Goal: Information Seeking & Learning: Learn about a topic

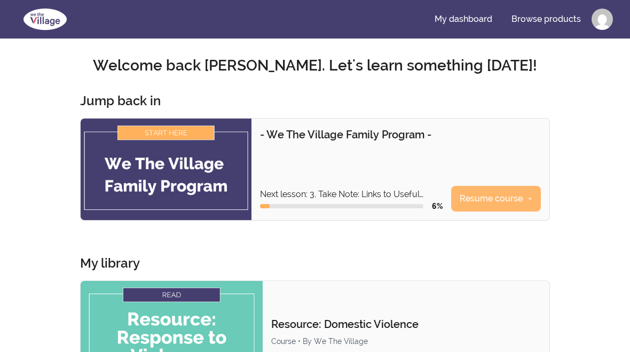
click at [510, 197] on link "Resume course" at bounding box center [496, 199] width 90 height 26
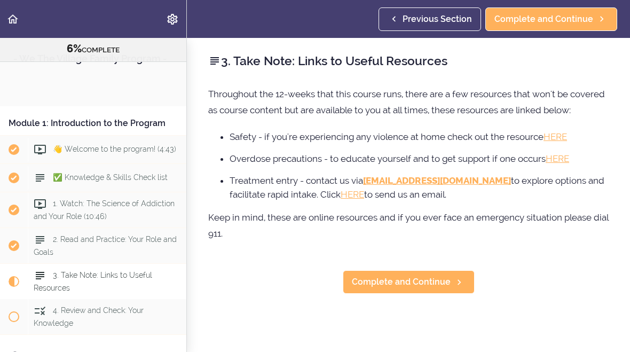
scroll to position [199, 0]
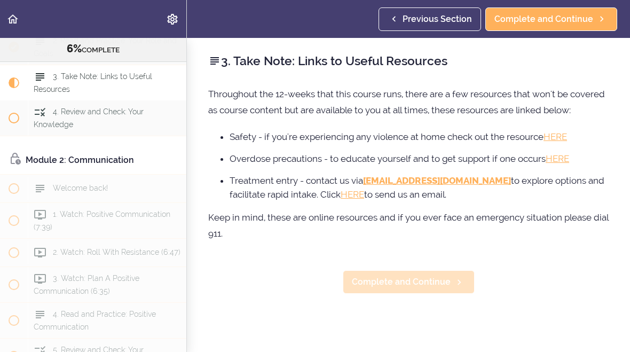
click at [444, 285] on span "Complete and Continue" at bounding box center [401, 281] width 99 height 13
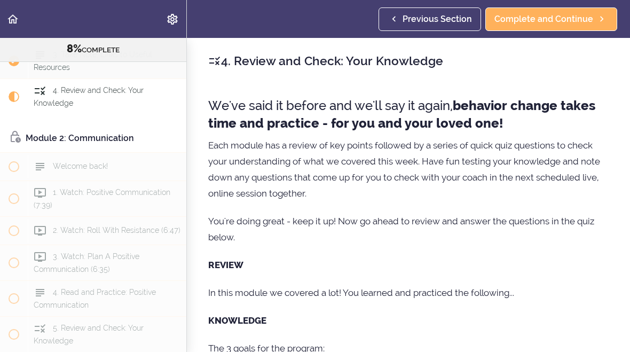
click at [428, 16] on span "Previous Section" at bounding box center [436, 19] width 69 height 13
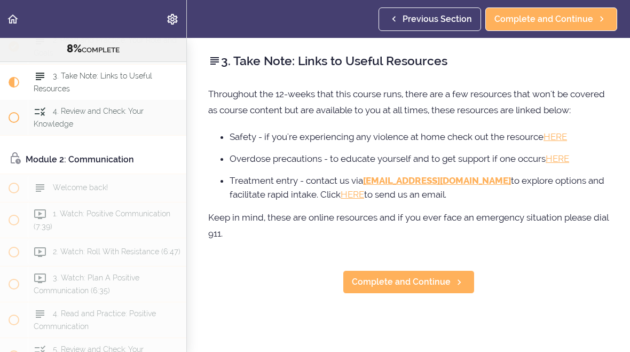
scroll to position [185, 0]
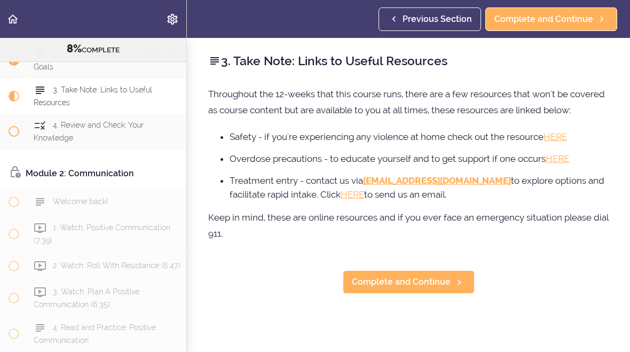
click at [437, 21] on span "Previous Section" at bounding box center [436, 19] width 69 height 13
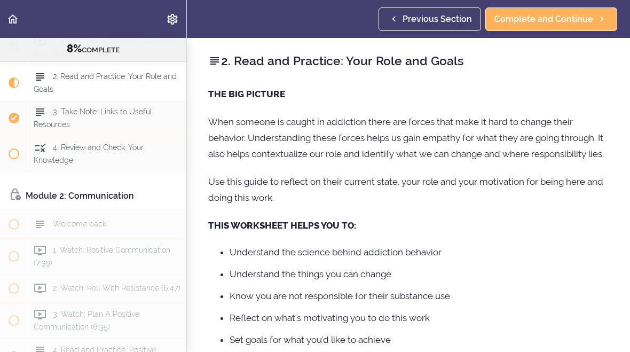
scroll to position [149, 0]
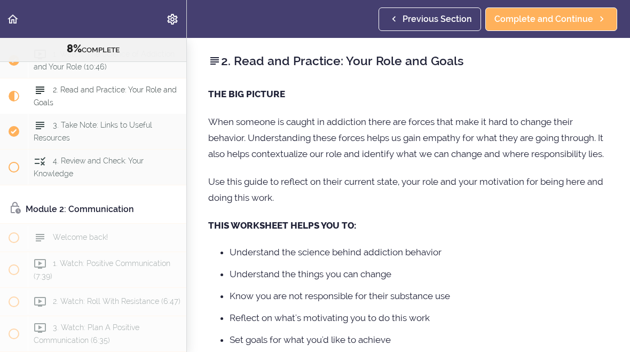
click at [433, 20] on span "Previous Section" at bounding box center [436, 19] width 69 height 13
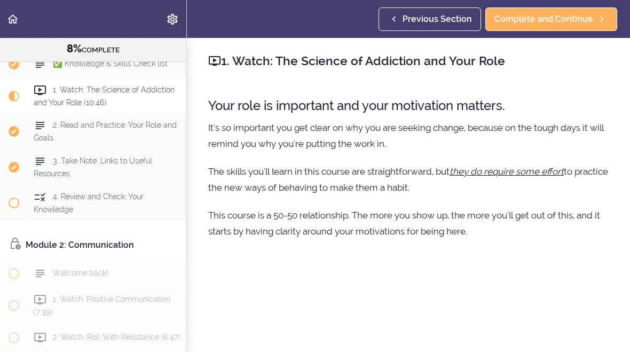
scroll to position [114, 0]
click at [429, 25] on span "Previous Section" at bounding box center [436, 19] width 69 height 13
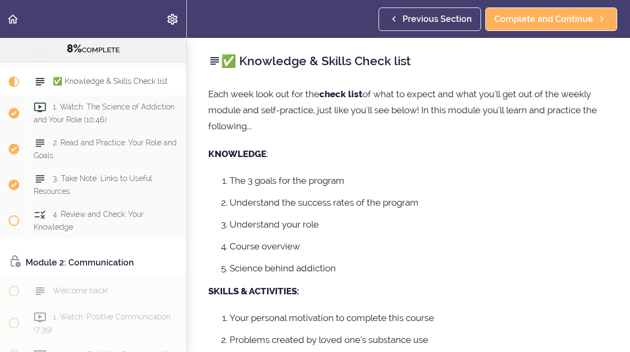
scroll to position [85, 0]
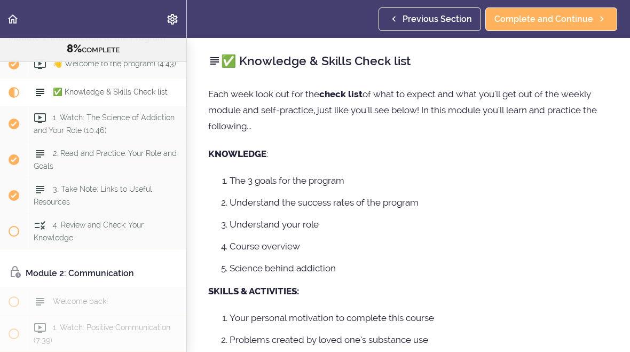
click at [437, 19] on span "Previous Section" at bounding box center [436, 19] width 69 height 13
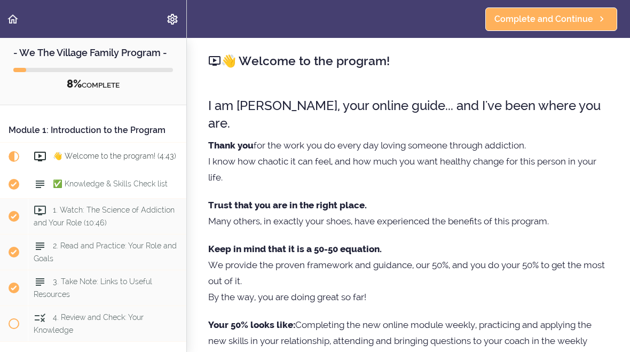
click at [149, 188] on span "✅ Knowledge & Skills Check list" at bounding box center [110, 183] width 115 height 9
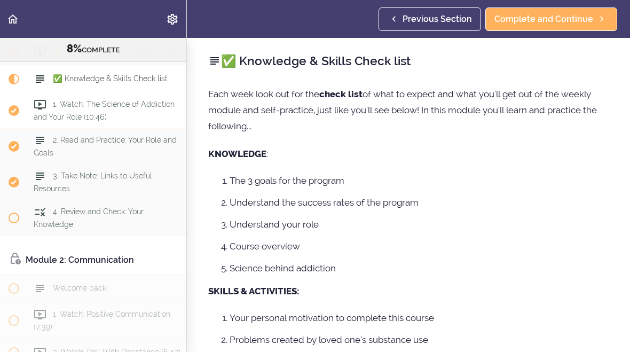
click at [112, 109] on div "1. Watch: The Science of Addiction and Your Role (10:46)" at bounding box center [107, 110] width 158 height 35
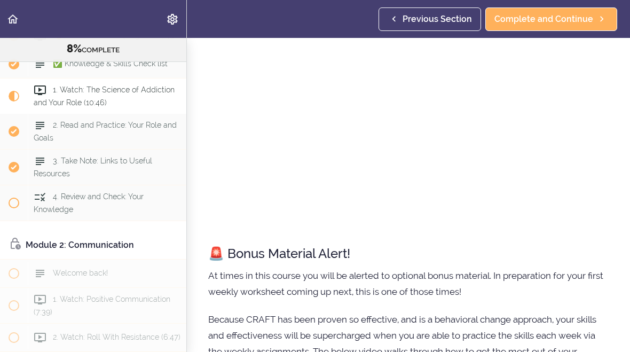
scroll to position [274, 0]
click at [99, 93] on span "1. Watch: The Science of Addiction and Your Role (10:46)" at bounding box center [104, 95] width 141 height 21
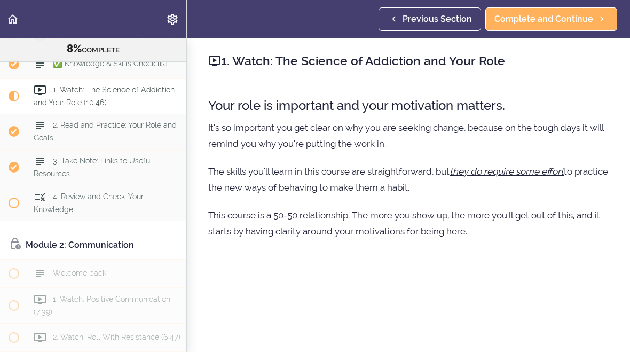
click at [414, 157] on div "Your role is important and your motivation matters. It's so important you get c…" at bounding box center [408, 168] width 400 height 165
